Goal: Task Accomplishment & Management: Manage account settings

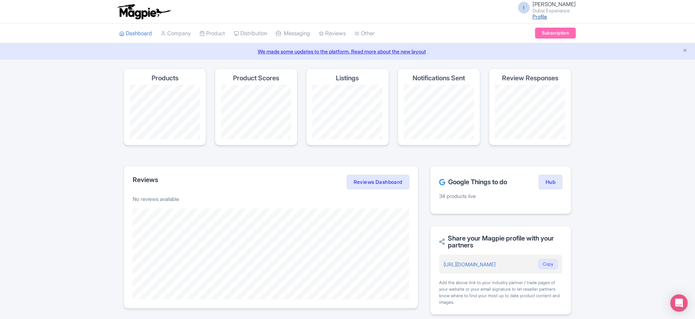
click at [547, 15] on link "Profile" at bounding box center [539, 16] width 15 height 6
click at [565, 4] on span "Imshan Ifthikar" at bounding box center [553, 4] width 43 height 7
click at [549, 55] on link "Sign out" at bounding box center [540, 56] width 69 height 11
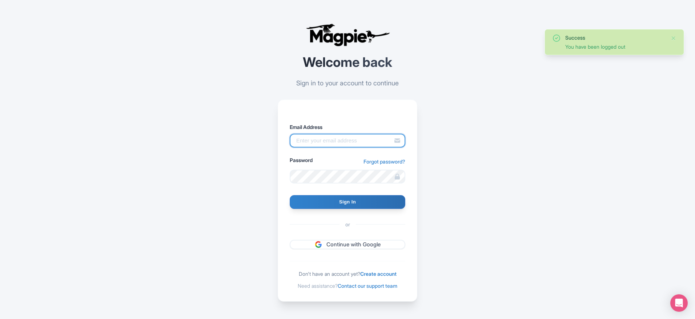
click at [314, 142] on input "Email Address" at bounding box center [348, 141] width 116 height 14
type input "support@malaysia-experience.com"
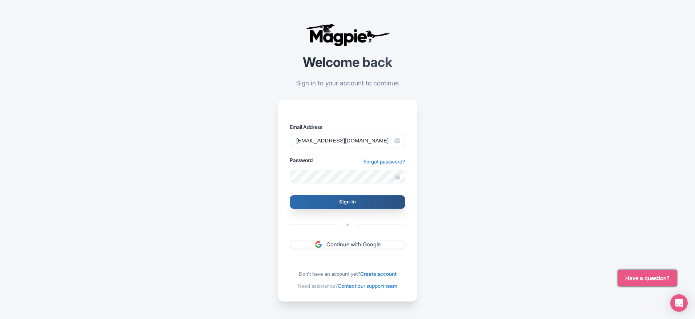
click at [328, 204] on input "Sign In" at bounding box center [348, 202] width 116 height 14
type input "Signing in..."
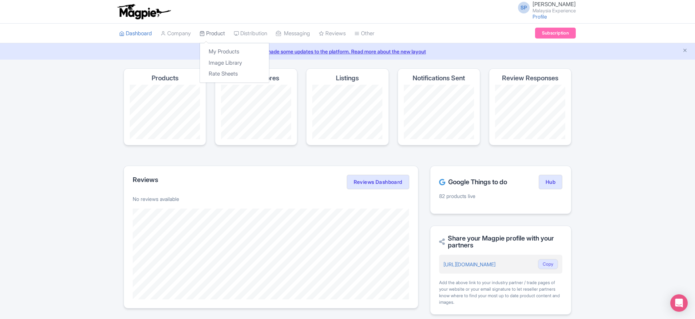
click at [212, 25] on link "Product" at bounding box center [212, 34] width 25 height 20
click at [222, 50] on link "My Products" at bounding box center [234, 51] width 69 height 11
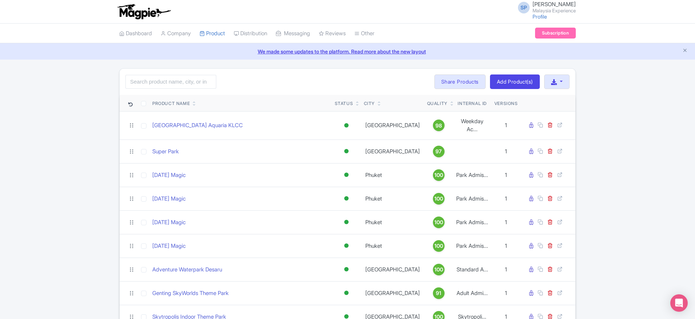
click at [145, 90] on div "Search Bulk Actions Delete Add to Collection Share Products Add to Collection C…" at bounding box center [348, 82] width 456 height 26
click at [141, 86] on input "search" at bounding box center [170, 82] width 91 height 14
paste input "Underwater World Langkawi"
type input "Underwater World Langkawi"
click button "Search" at bounding box center [0, 0] width 0 height 0
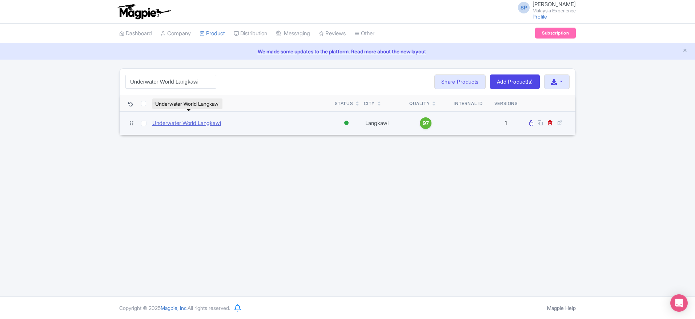
click at [175, 125] on link "Underwater World Langkawi" at bounding box center [186, 123] width 69 height 8
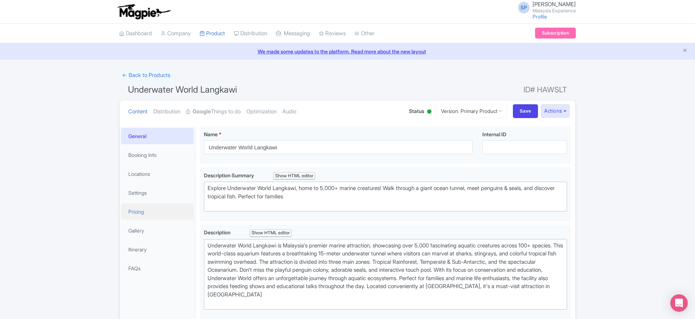
click at [155, 217] on link "Pricing" at bounding box center [157, 212] width 73 height 16
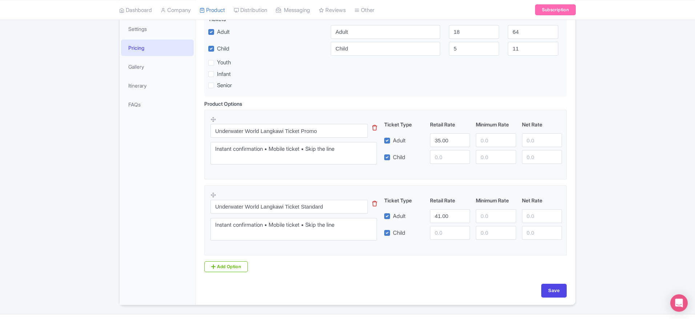
scroll to position [181, 0]
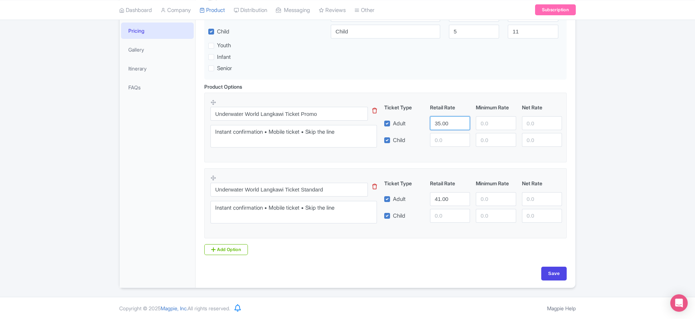
click at [451, 126] on input "35.00" at bounding box center [450, 123] width 40 height 14
click at [440, 124] on input "3" at bounding box center [450, 123] width 40 height 14
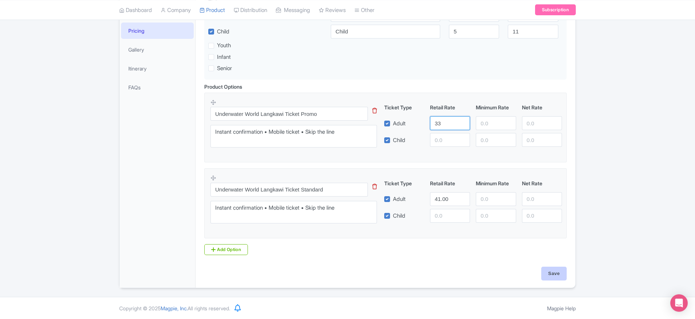
type input "33"
click at [546, 268] on input "Save" at bounding box center [553, 274] width 25 height 14
type input "Saving..."
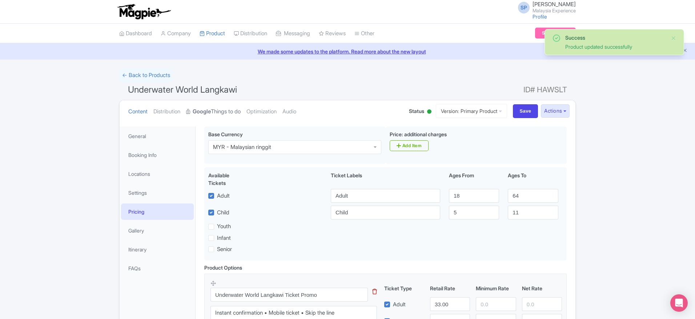
click at [215, 112] on link "Google Things to do" at bounding box center [213, 111] width 55 height 23
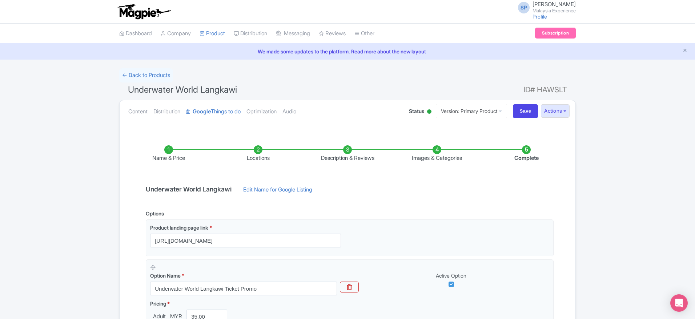
scroll to position [190, 0]
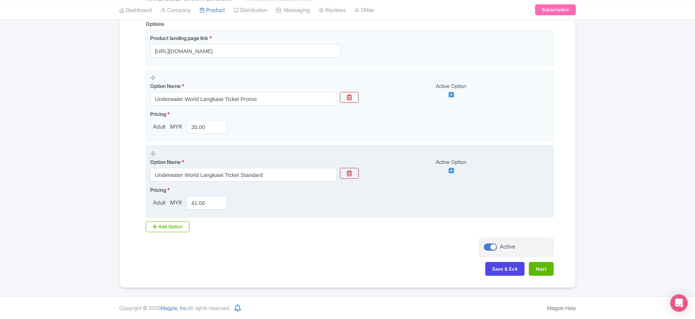
click at [213, 210] on fieldset "Option Name * Underwater World Langkawi Ticket Standard Active Option Pricing *…" at bounding box center [350, 181] width 408 height 73
drag, startPoint x: 213, startPoint y: 210, endPoint x: 203, endPoint y: 202, distance: 11.9
click at [203, 202] on fieldset "Option Name * Underwater World Langkawi Ticket Standard Active Option Pricing *…" at bounding box center [350, 181] width 408 height 73
click at [203, 202] on input "41.00" at bounding box center [206, 203] width 41 height 14
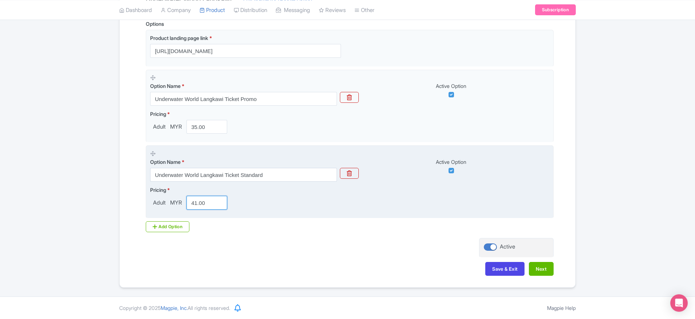
click at [203, 202] on input "41.00" at bounding box center [206, 203] width 41 height 14
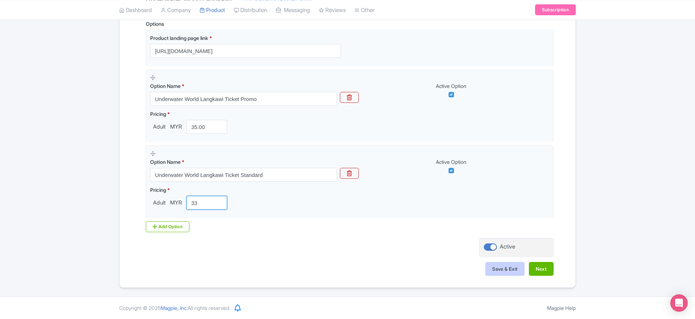
type input "33"
click at [509, 268] on button "Save & Exit" at bounding box center [504, 269] width 39 height 14
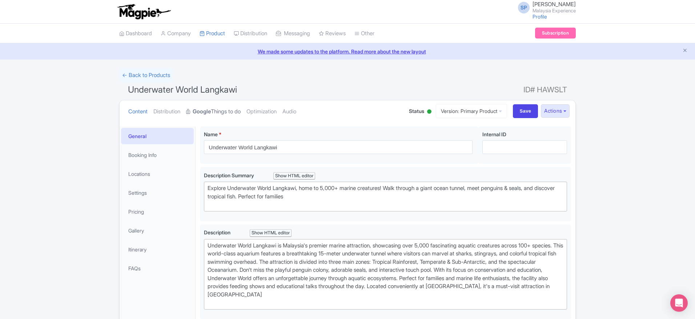
click at [215, 114] on link "Google Things to do" at bounding box center [213, 111] width 55 height 23
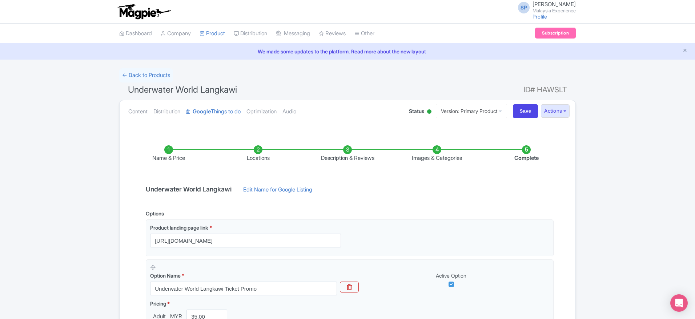
scroll to position [190, 0]
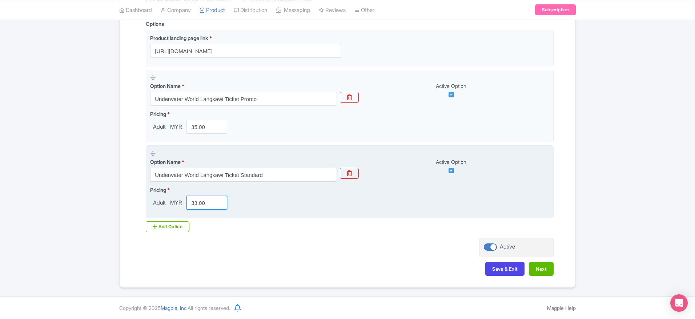
click at [206, 197] on input "33.00" at bounding box center [206, 203] width 41 height 14
click at [200, 196] on input "4" at bounding box center [206, 203] width 41 height 14
click at [200, 201] on input "4" at bounding box center [206, 203] width 41 height 14
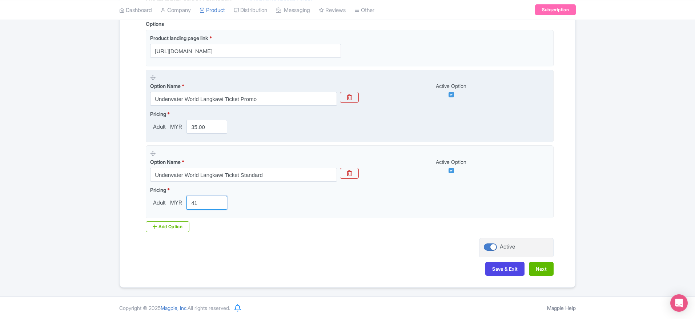
type input "41"
drag, startPoint x: 210, startPoint y: 118, endPoint x: 209, endPoint y: 130, distance: 12.1
click at [209, 130] on div "Pricing * Adult MYR 35.00" at bounding box center [190, 122] width 80 height 24
click at [209, 130] on input "35.00" at bounding box center [206, 127] width 41 height 14
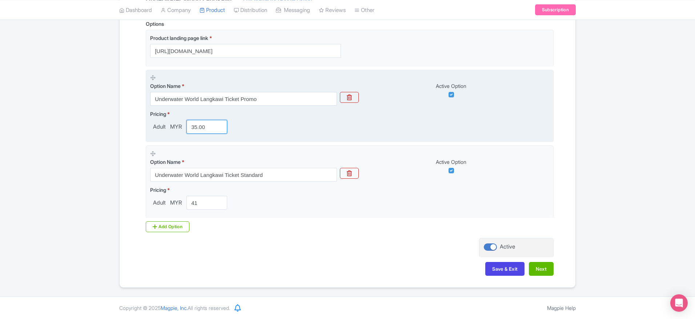
click at [209, 130] on input "35.00" at bounding box center [206, 127] width 41 height 14
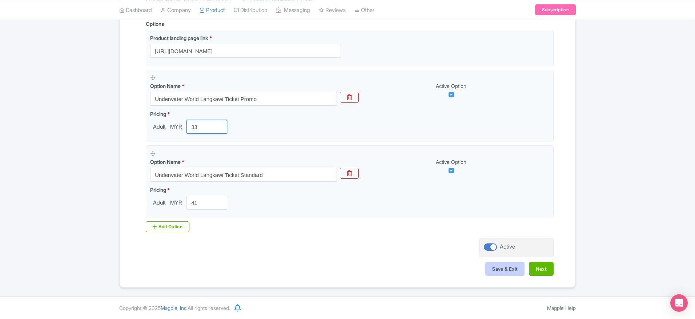
type input "33"
click at [503, 269] on button "Save & Exit" at bounding box center [504, 269] width 39 height 14
